Goal: Information Seeking & Learning: Learn about a topic

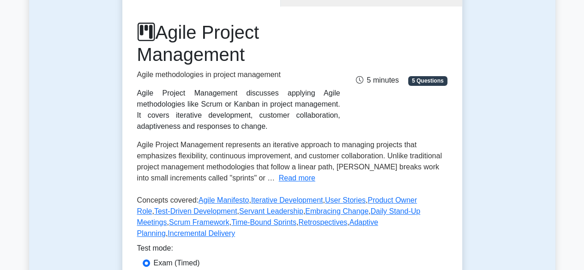
scroll to position [111, 0]
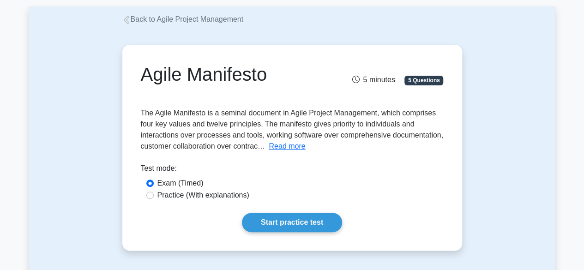
scroll to position [44, 0]
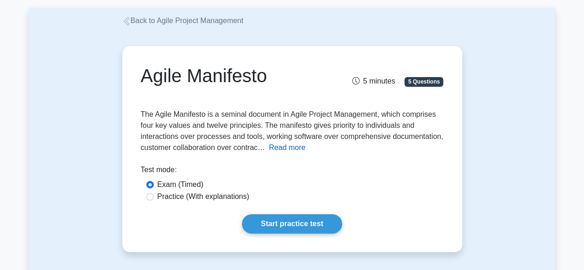
click at [286, 150] on button "Read more" at bounding box center [287, 147] width 37 height 11
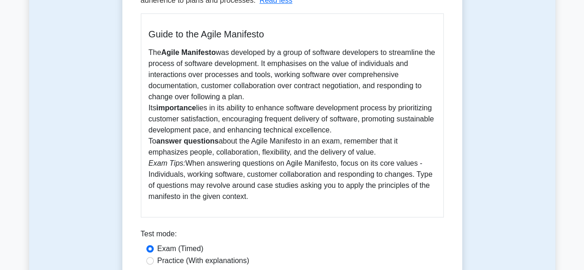
scroll to position [218, 0]
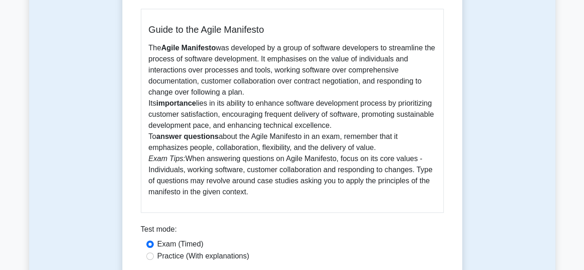
click at [280, 77] on p "The Agile Manifesto was developed by a group of software developers to streamli…" at bounding box center [292, 120] width 287 height 155
click at [151, 256] on input "Practice (With explanations)" at bounding box center [149, 256] width 7 height 7
radio input "true"
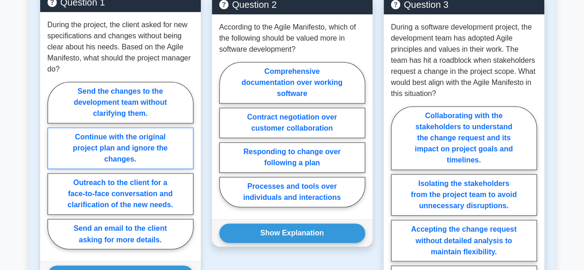
scroll to position [640, 0]
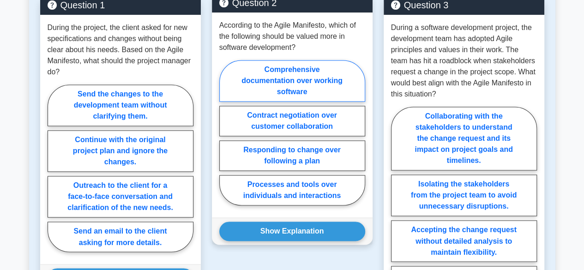
drag, startPoint x: 286, startPoint y: 79, endPoint x: 258, endPoint y: 76, distance: 27.8
click at [258, 76] on label "Comprehensive documentation over working software" at bounding box center [292, 81] width 146 height 42
click at [225, 133] on input "Comprehensive documentation over working software" at bounding box center [222, 136] width 6 height 6
radio input "true"
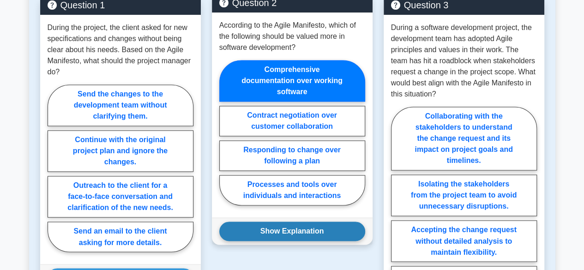
click at [282, 230] on button "Show Explanation" at bounding box center [292, 231] width 146 height 19
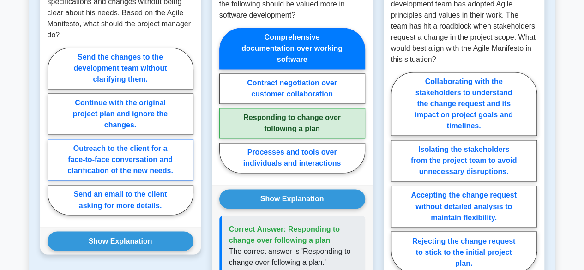
scroll to position [675, 0]
click at [135, 161] on label "Outreach to the client for a face-to-face conversation and clarification of the…" at bounding box center [121, 160] width 146 height 42
click at [54, 137] on input "Outreach to the client for a face-to-face conversation and clarification of the…" at bounding box center [51, 134] width 6 height 6
radio input "true"
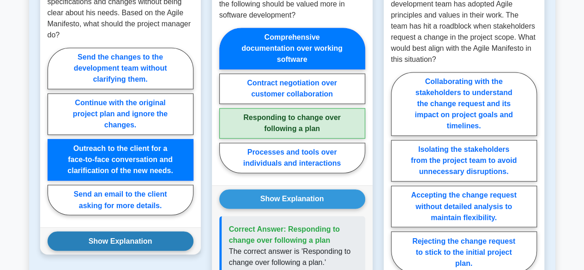
click at [136, 236] on button "Show Explanation" at bounding box center [121, 240] width 146 height 19
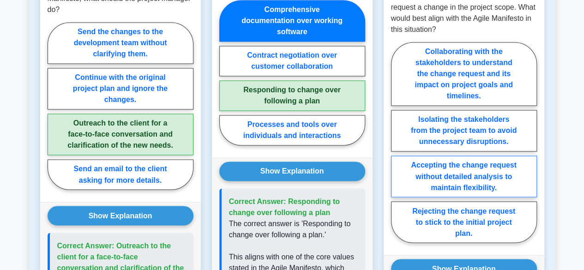
scroll to position [703, 0]
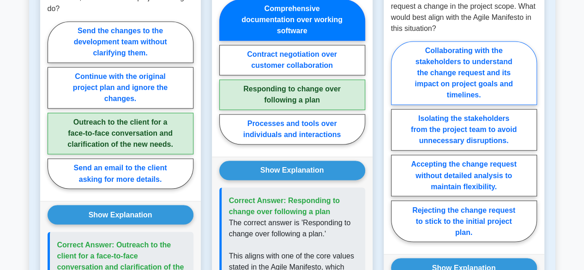
click at [457, 83] on label "Collaborating with the stakeholders to understand the change request and its im…" at bounding box center [464, 73] width 146 height 64
click at [397, 141] on input "Collaborating with the stakeholders to understand the change request and its im…" at bounding box center [394, 144] width 6 height 6
radio input "true"
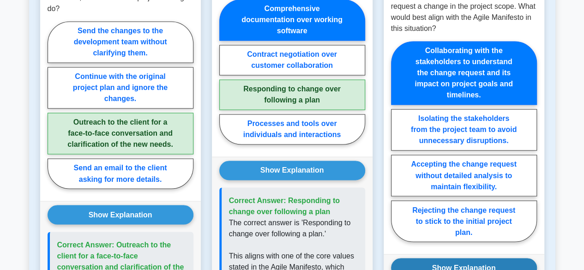
click at [438, 263] on button "Show Explanation" at bounding box center [464, 267] width 146 height 19
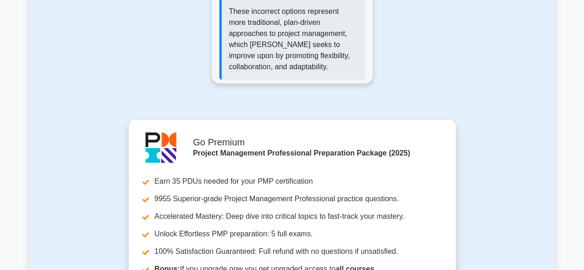
scroll to position [1379, 0]
